Goal: Find specific page/section: Find specific page/section

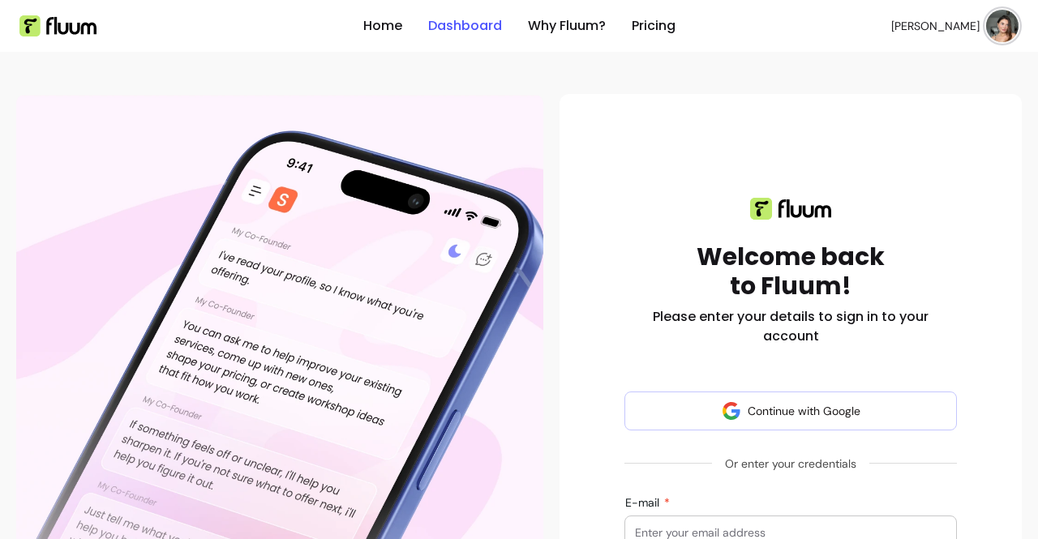
click at [465, 24] on link "Dashboard" at bounding box center [465, 25] width 74 height 19
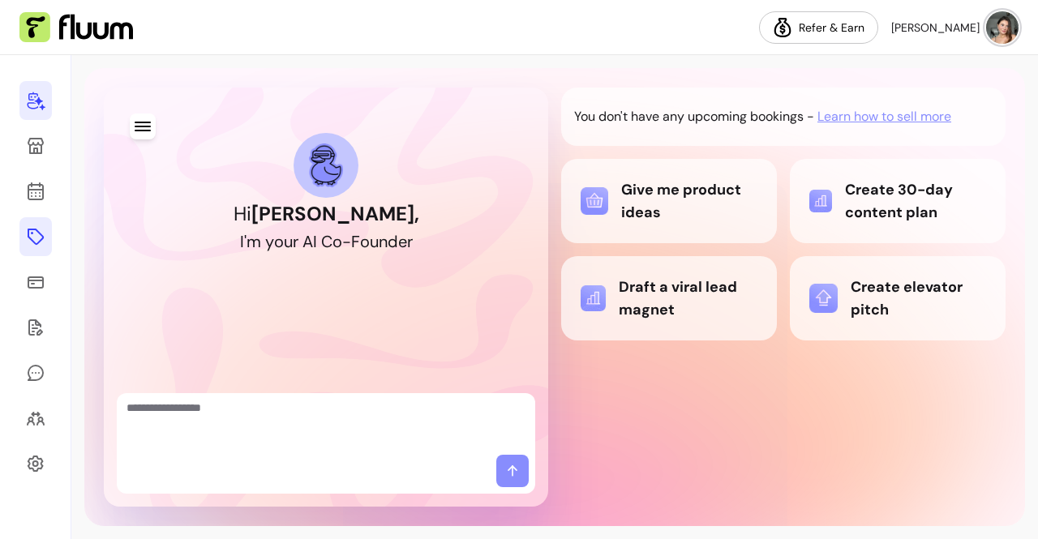
click at [41, 242] on icon at bounding box center [35, 236] width 19 height 19
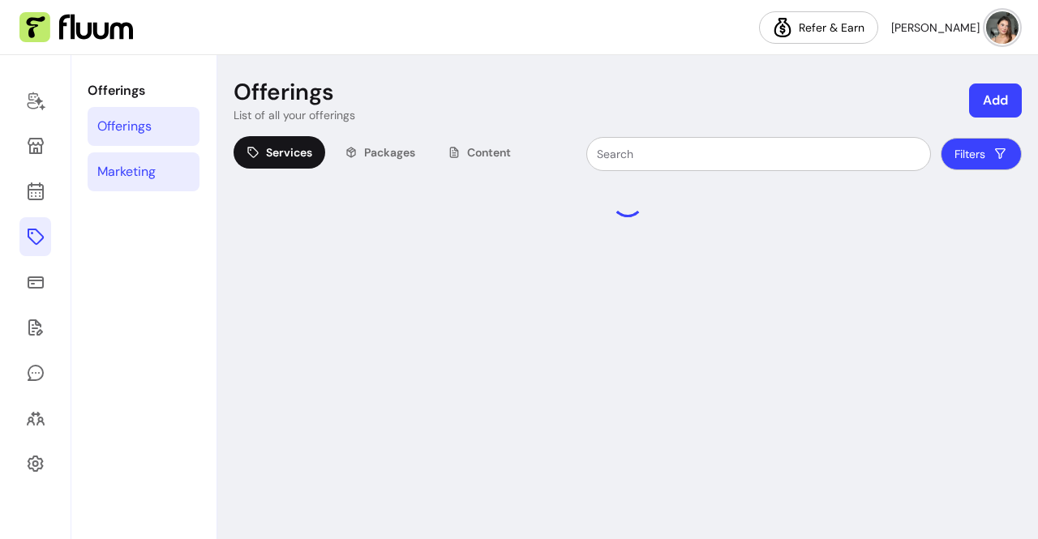
click at [113, 184] on link "Marketing" at bounding box center [144, 171] width 112 height 39
